Goal: Task Accomplishment & Management: Complete application form

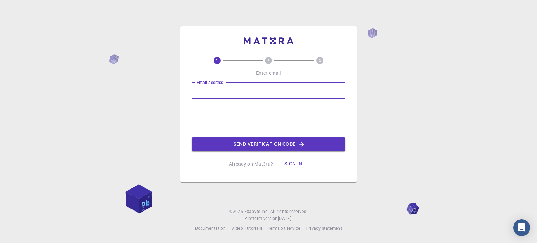
click at [311, 94] on input "Email address" at bounding box center [269, 90] width 154 height 17
type input "angynyasha@gmail.com"
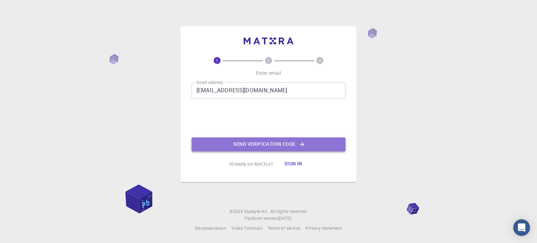
click at [258, 144] on button "Send verification code" at bounding box center [269, 144] width 154 height 14
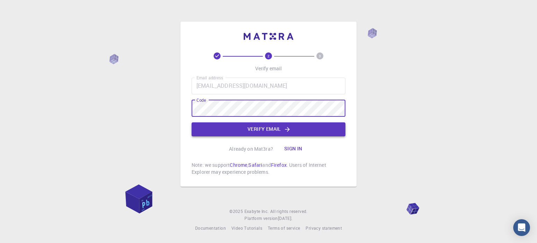
click at [330, 126] on button "Verify email" at bounding box center [269, 129] width 154 height 14
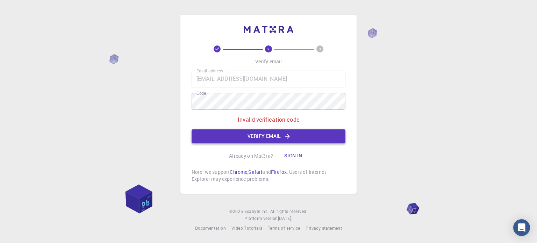
click at [330, 126] on div "Email address angynyasha@gmail.com Email address Code Code Invalid verification…" at bounding box center [269, 107] width 154 height 73
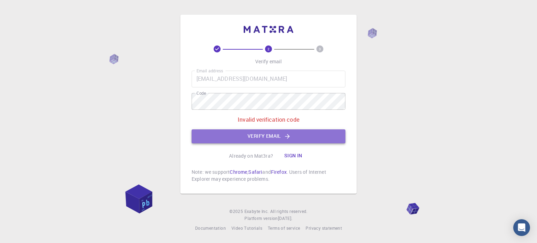
click at [224, 138] on button "Verify email" at bounding box center [269, 136] width 154 height 14
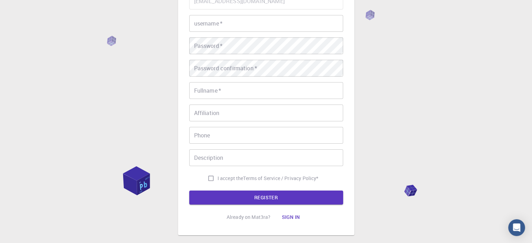
scroll to position [113, 0]
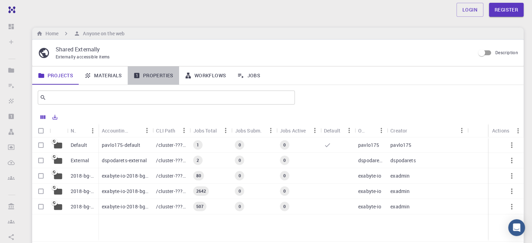
click at [148, 79] on link "Properties" at bounding box center [153, 75] width 51 height 18
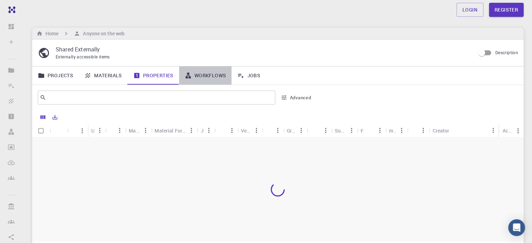
click at [192, 75] on link "Workflows" at bounding box center [205, 75] width 53 height 18
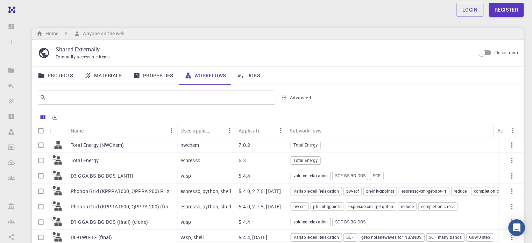
click at [85, 146] on p "Total Energy (NWChem)" at bounding box center [97, 145] width 53 height 7
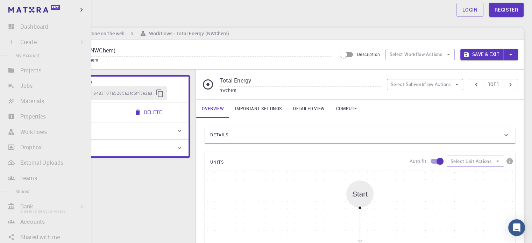
click at [21, 207] on li "Bank Sign In (Sign Up) to Access Materials Workflows" at bounding box center [45, 206] width 91 height 14
click at [34, 40] on li "Create Sign In (Sign Up) to Access New Job New Material Create Material Upload …" at bounding box center [45, 42] width 91 height 14
click at [22, 42] on li "Create Sign In (Sign Up) to Access New Job New Material Create Material Upload …" at bounding box center [45, 42] width 91 height 14
click at [80, 40] on li "Create Sign In (Sign Up) to Access New Job New Material Create Material Upload …" at bounding box center [45, 42] width 91 height 14
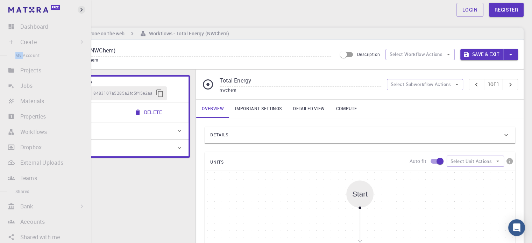
click at [82, 10] on icon "button" at bounding box center [81, 10] width 2 height 4
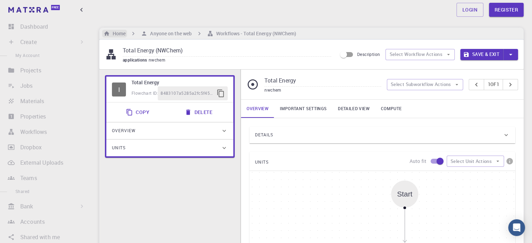
click at [113, 36] on h6 "Home" at bounding box center [118, 34] width 16 height 8
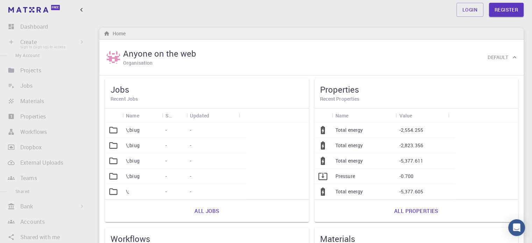
click at [34, 41] on li "Create Sign In (Sign Up) to Access New Job New Material Create Material Upload …" at bounding box center [45, 42] width 91 height 14
click at [11, 41] on li "Create Sign In (Sign Up) to Access New Job New Material Create Material Upload …" at bounding box center [45, 42] width 91 height 14
click at [75, 49] on li "Create Sign In (Sign Up) to Access New Job New Material Create Material Upload …" at bounding box center [45, 42] width 91 height 14
